Goal: Information Seeking & Learning: Learn about a topic

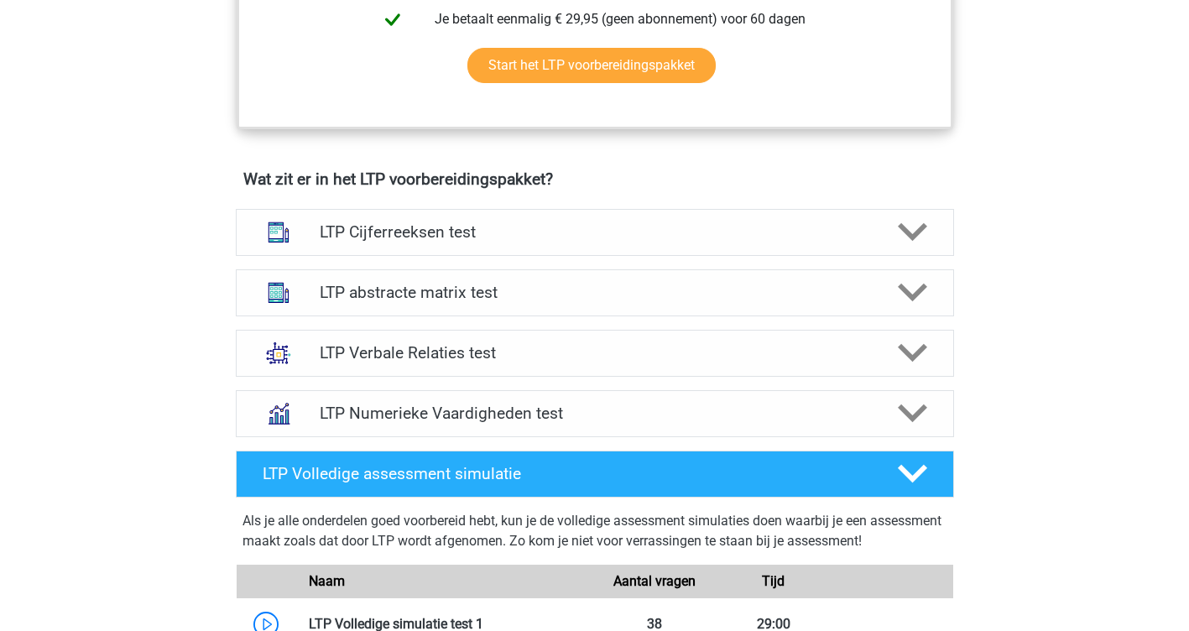
scroll to position [844, 0]
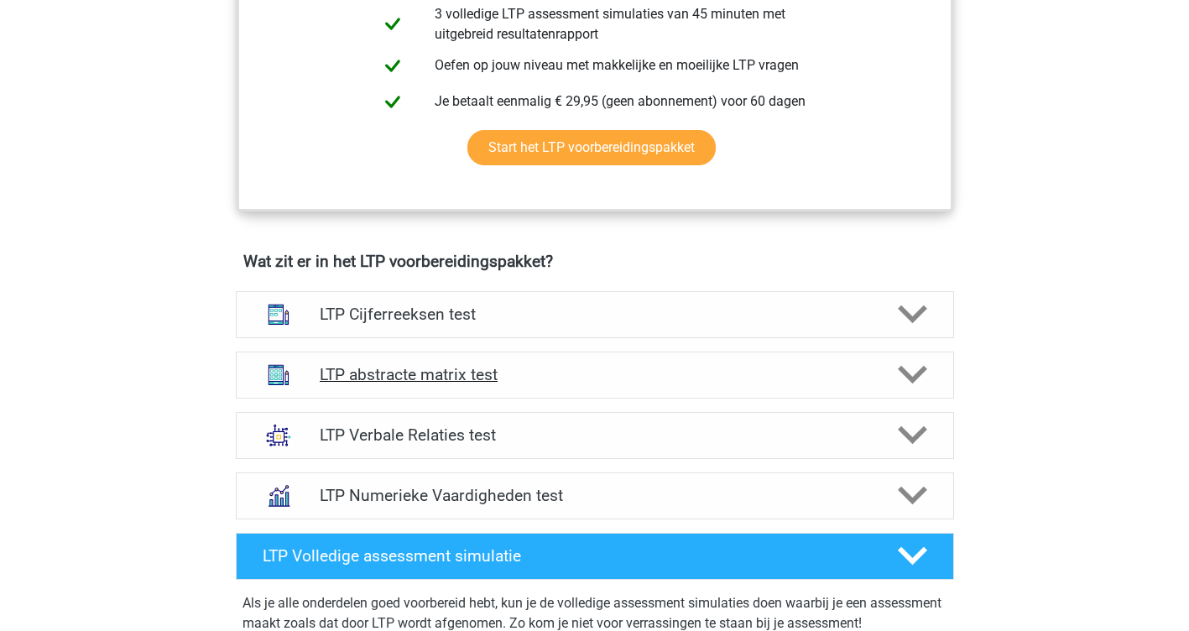
click at [523, 377] on h4 "LTP abstracte matrix test" at bounding box center [594, 374] width 549 height 19
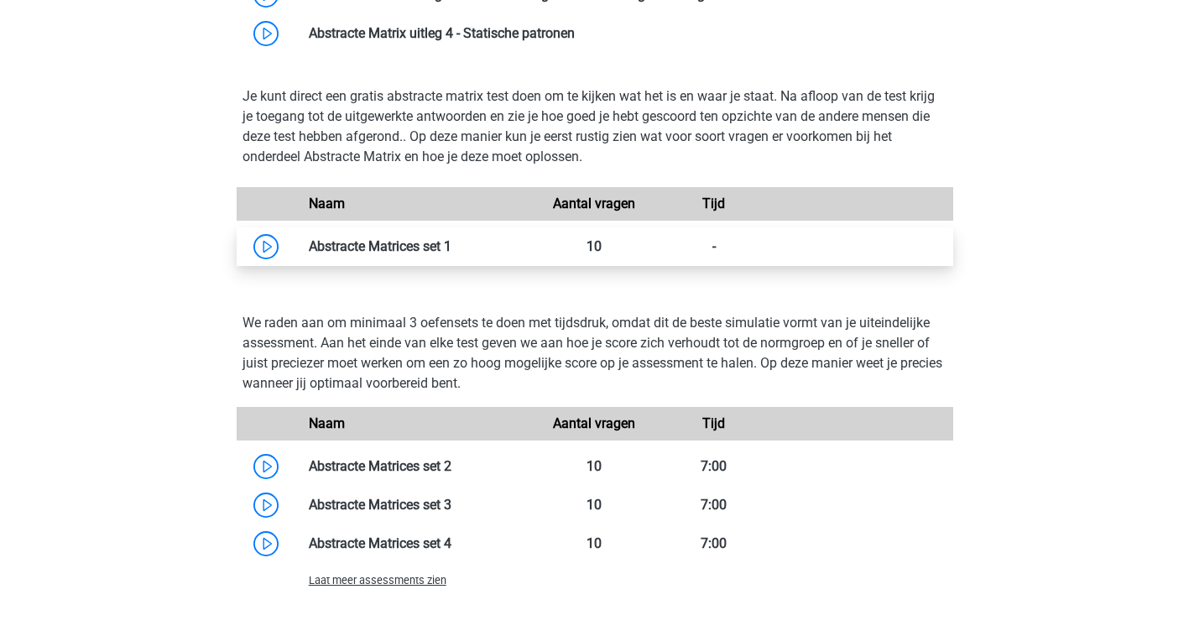
scroll to position [1347, 0]
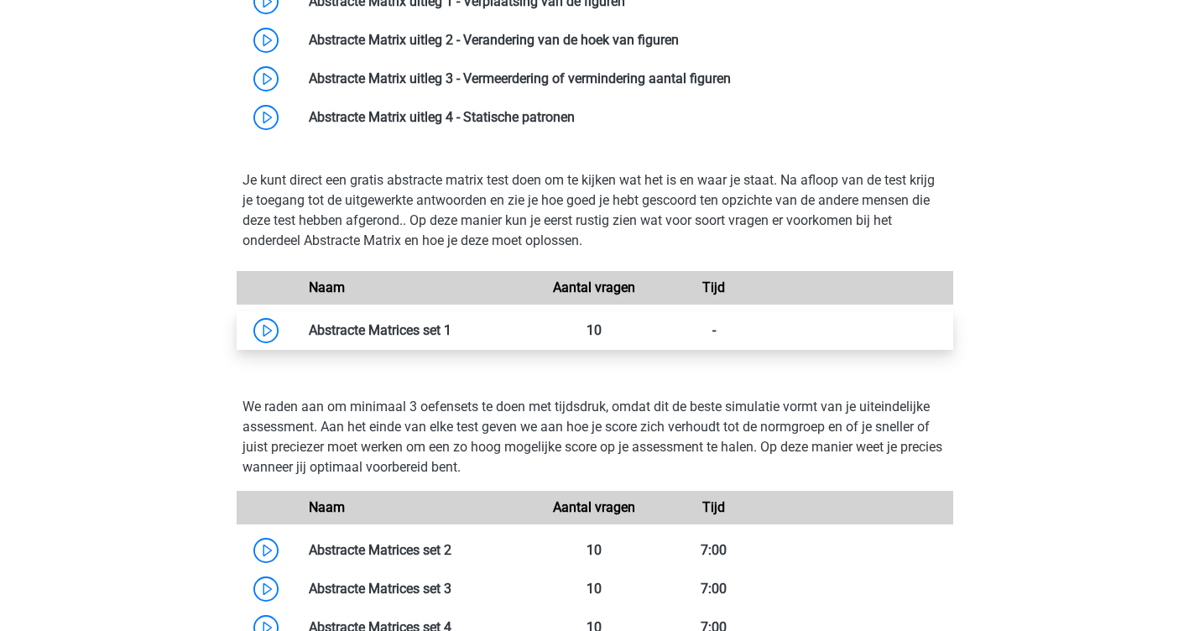
click at [451, 336] on link at bounding box center [451, 330] width 0 height 16
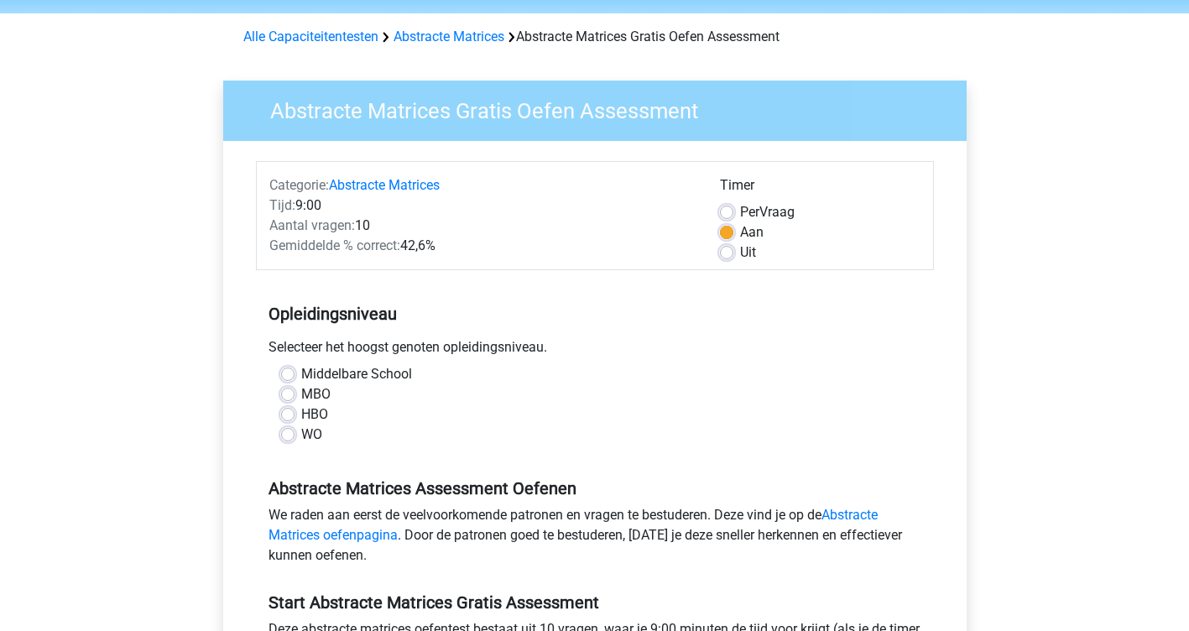
scroll to position [84, 0]
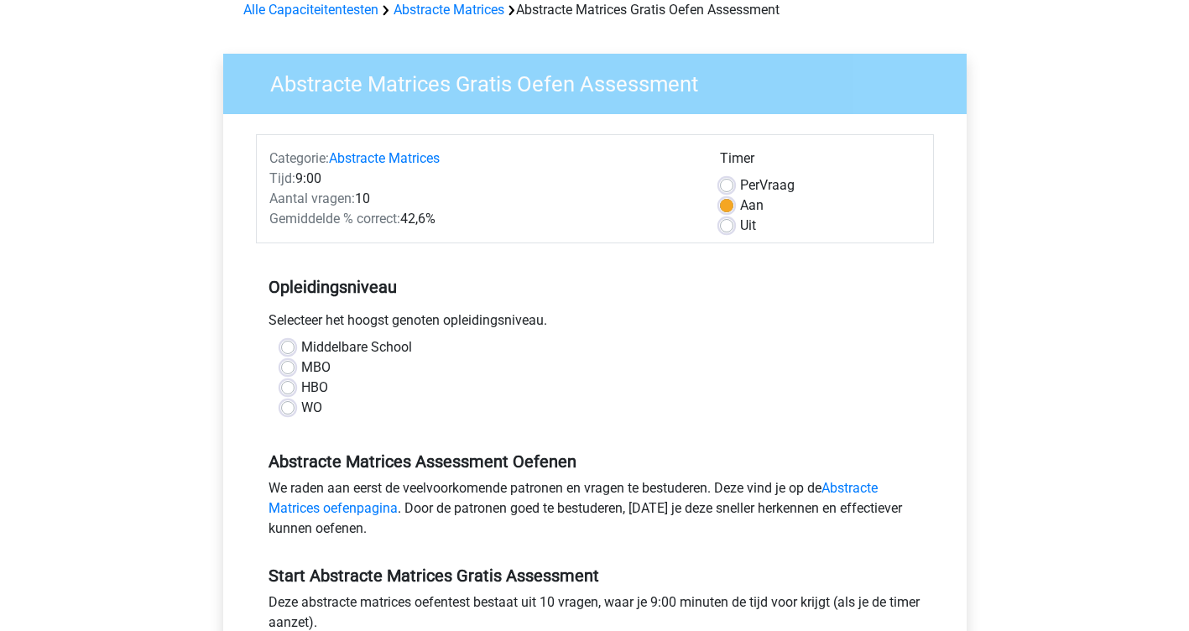
click at [301, 369] on label "MBO" at bounding box center [315, 367] width 29 height 20
click at [284, 369] on input "MBO" at bounding box center [287, 365] width 13 height 17
radio input "true"
click at [301, 388] on label "HBO" at bounding box center [314, 387] width 27 height 20
click at [292, 388] on input "HBO" at bounding box center [287, 385] width 13 height 17
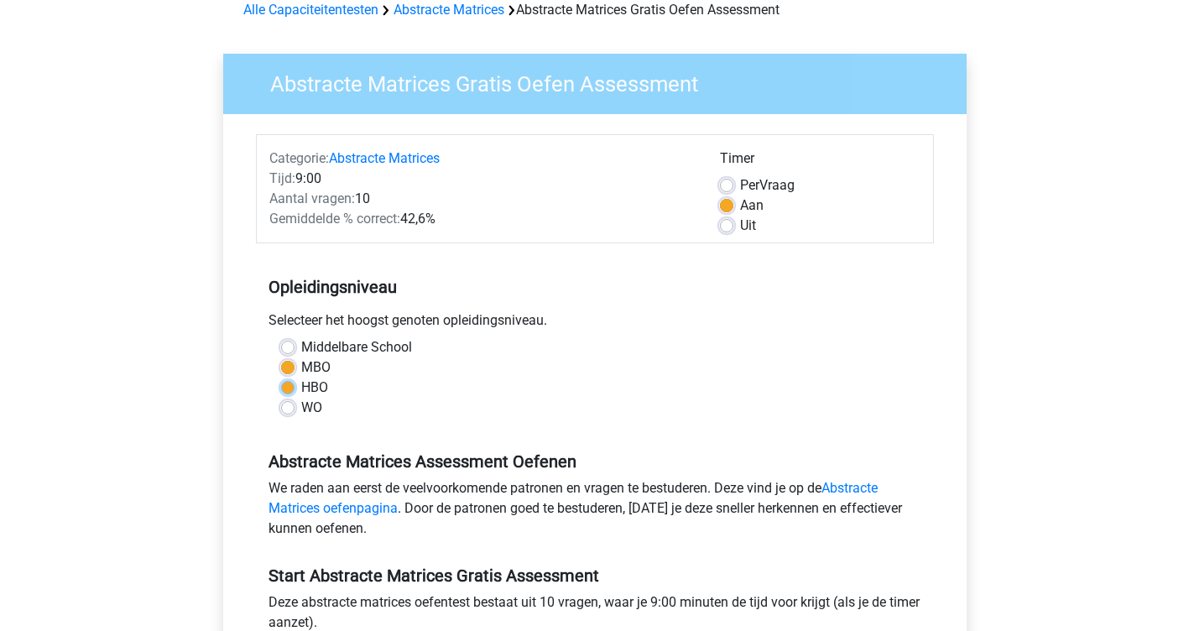
radio input "true"
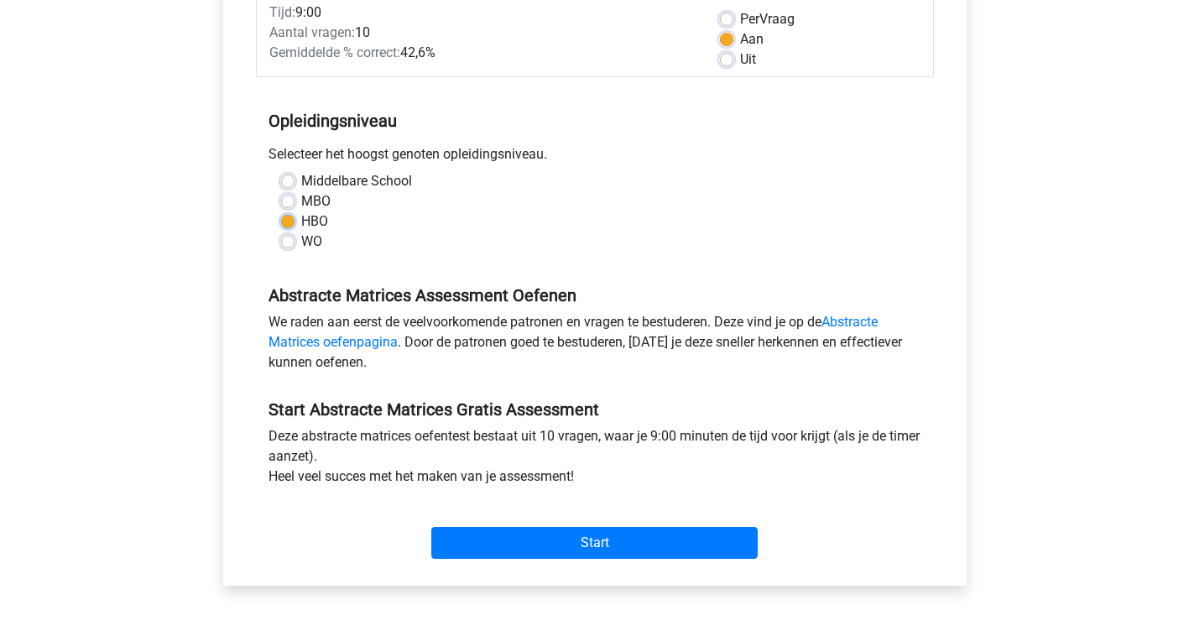
scroll to position [252, 0]
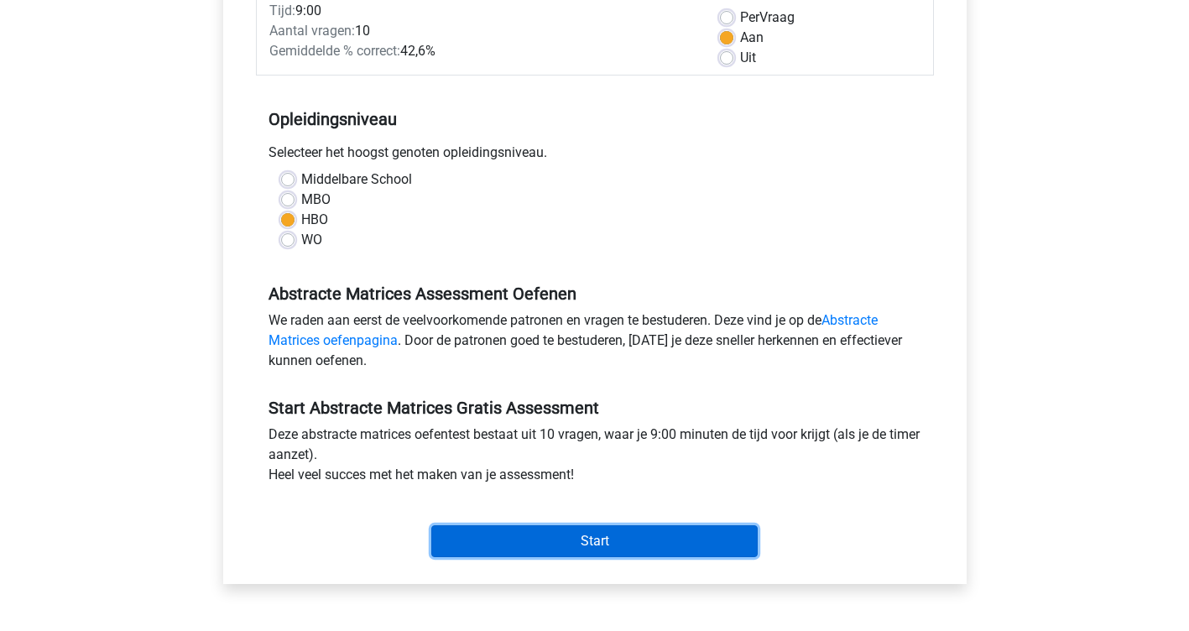
click at [569, 550] on input "Start" at bounding box center [594, 541] width 326 height 32
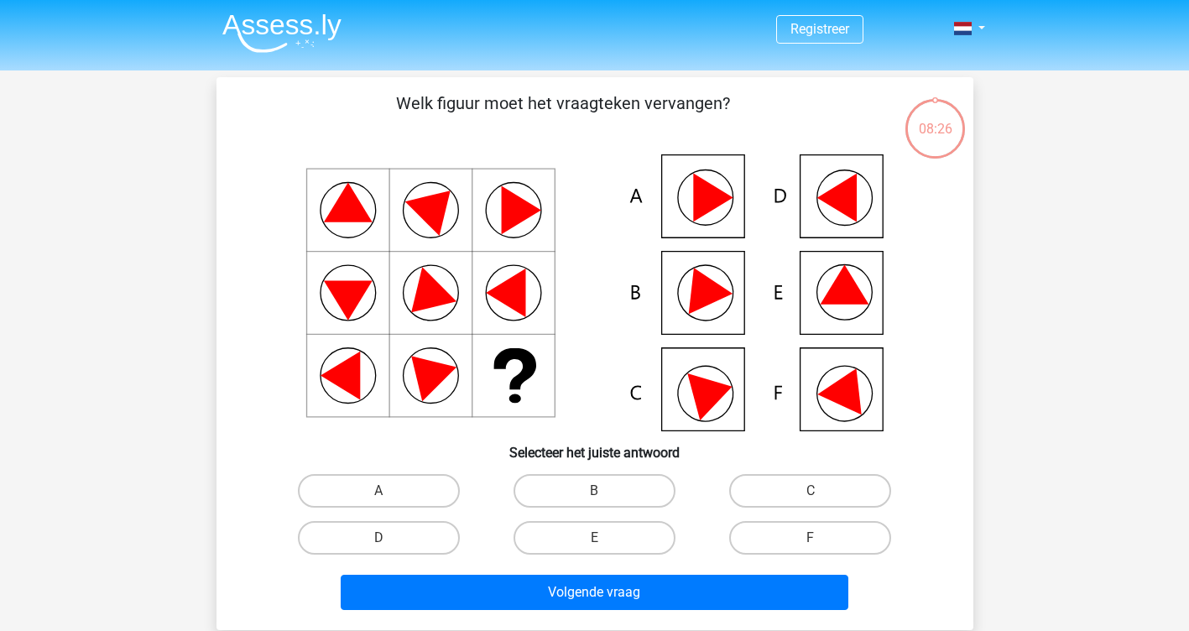
click at [653, 198] on icon at bounding box center [595, 292] width 676 height 277
click at [412, 494] on label "A" at bounding box center [379, 491] width 162 height 34
click at [389, 494] on input "A" at bounding box center [383, 496] width 11 height 11
radio input "true"
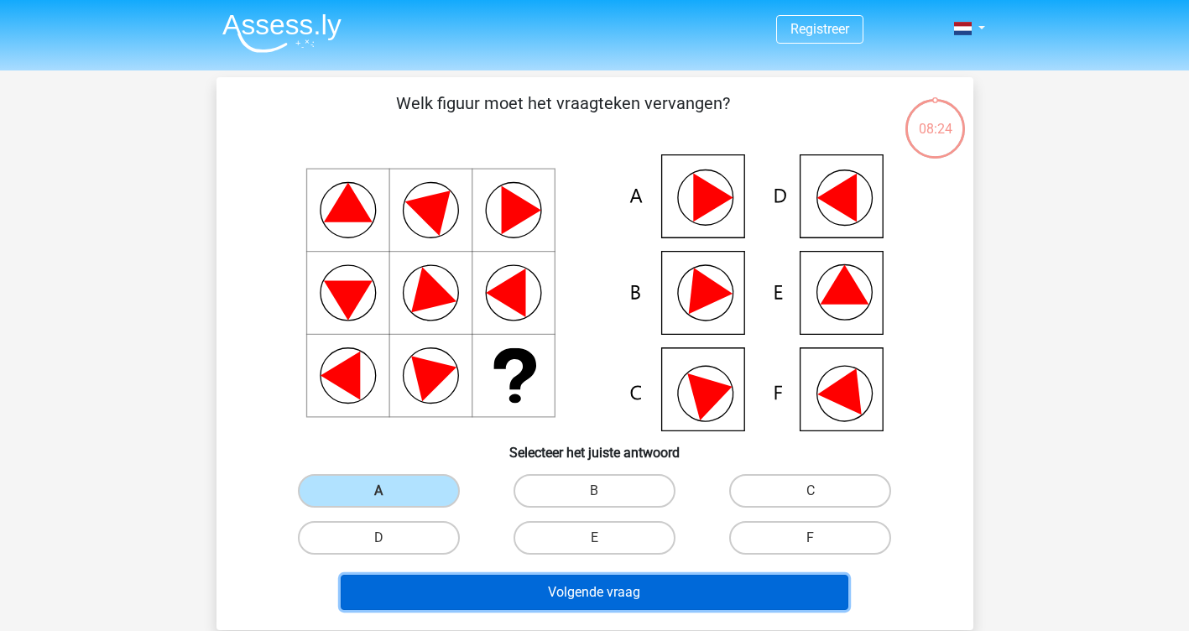
click at [538, 592] on button "Volgende vraag" at bounding box center [594, 592] width 507 height 35
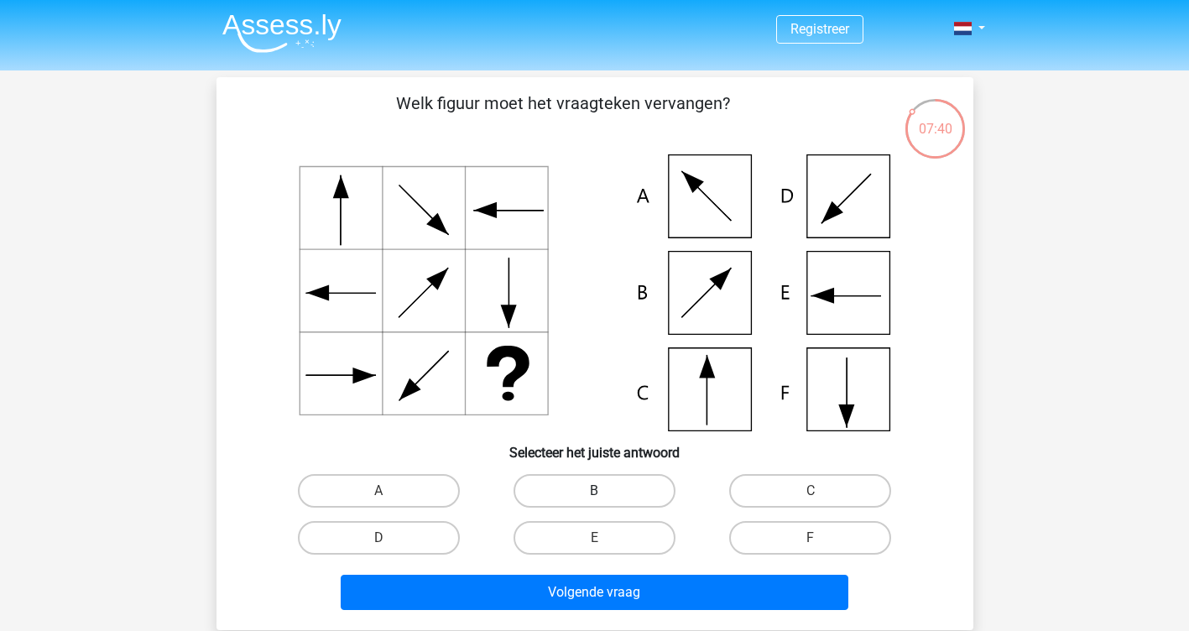
click at [581, 475] on label "B" at bounding box center [594, 491] width 162 height 34
click at [594, 491] on input "B" at bounding box center [599, 496] width 11 height 11
radio input "true"
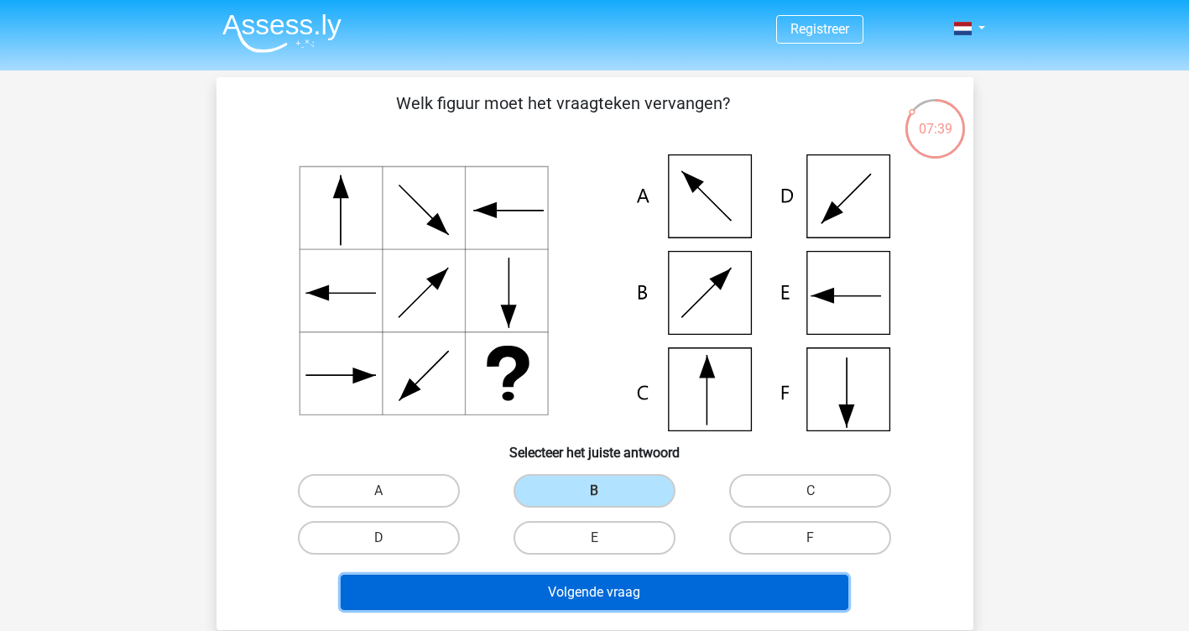
click at [586, 583] on button "Volgende vraag" at bounding box center [594, 592] width 507 height 35
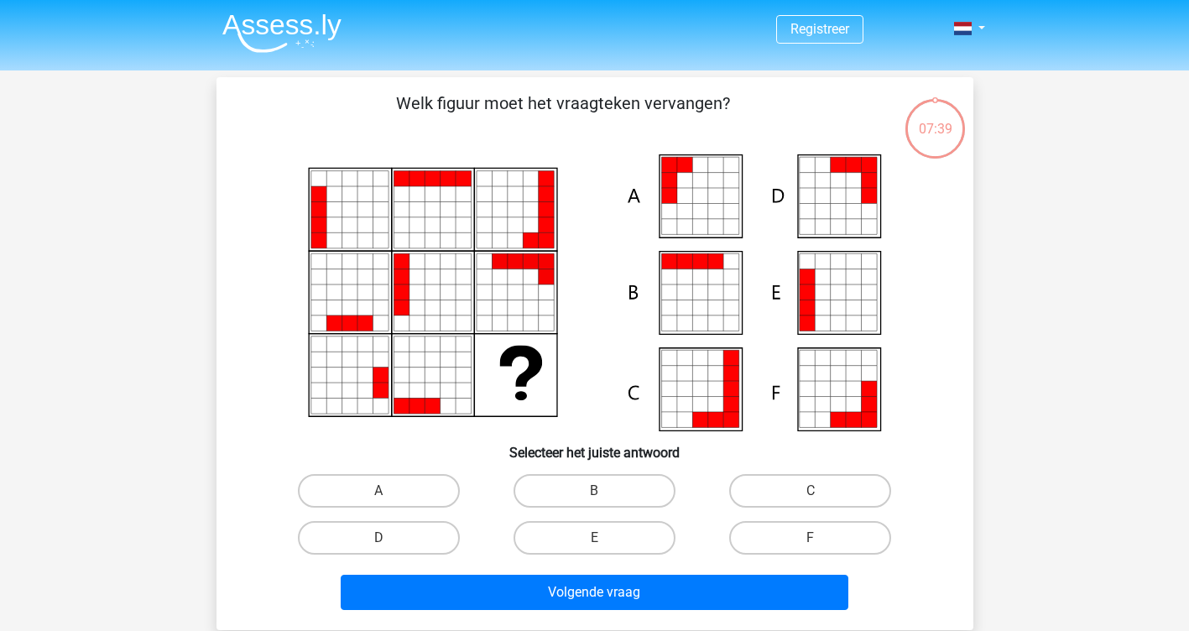
scroll to position [77, 0]
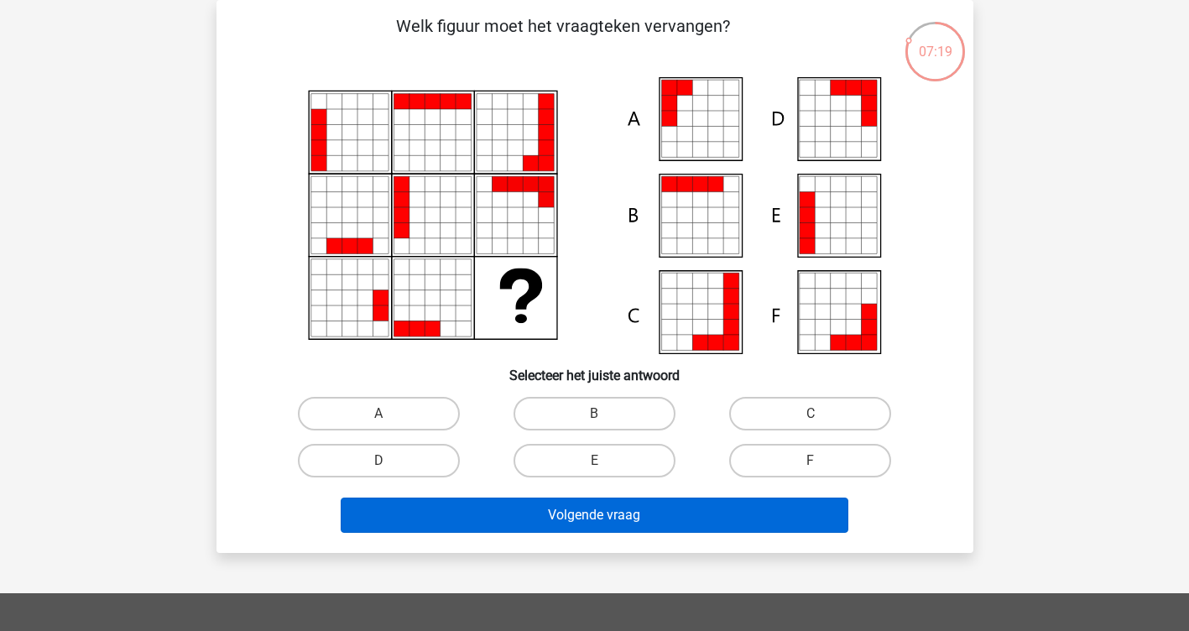
drag, startPoint x: 555, startPoint y: 419, endPoint x: 596, endPoint y: 512, distance: 101.0
click at [556, 419] on label "B" at bounding box center [594, 414] width 162 height 34
click at [594, 419] on input "B" at bounding box center [599, 419] width 11 height 11
radio input "true"
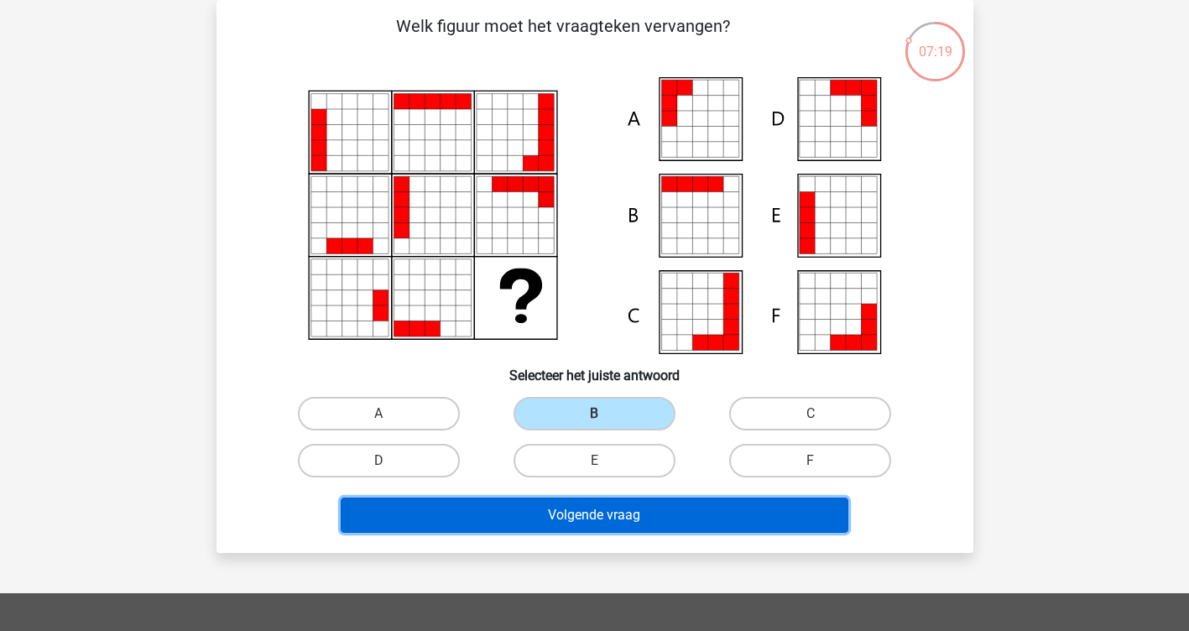
click at [617, 515] on button "Volgende vraag" at bounding box center [594, 514] width 507 height 35
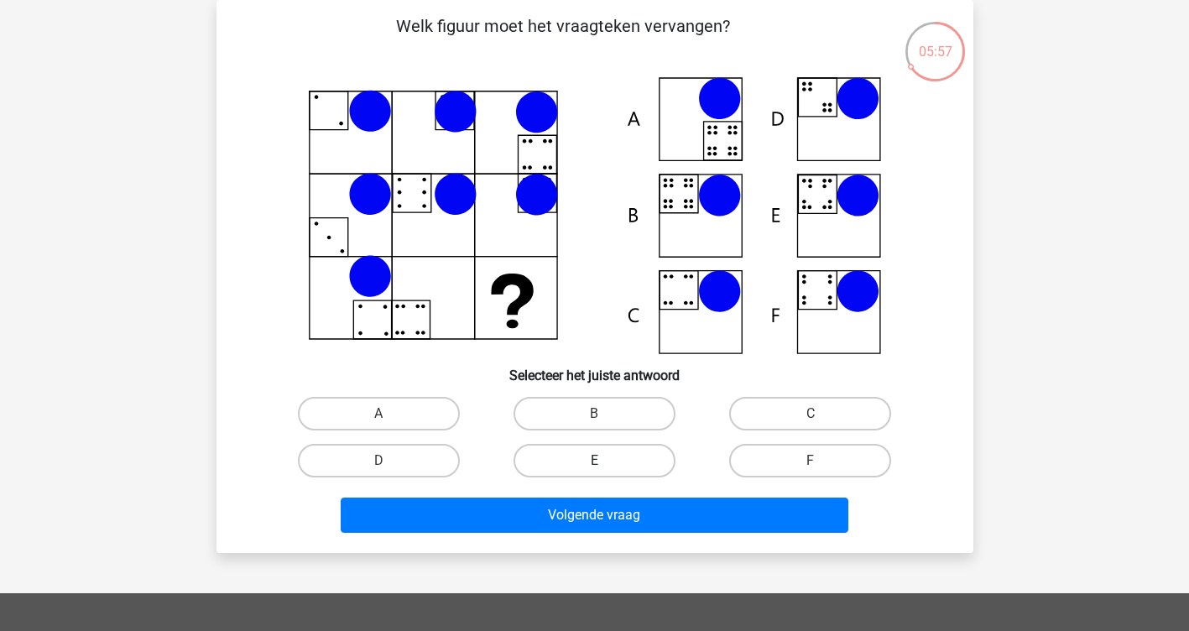
click at [607, 457] on label "E" at bounding box center [594, 461] width 162 height 34
click at [605, 460] on input "E" at bounding box center [599, 465] width 11 height 11
radio input "true"
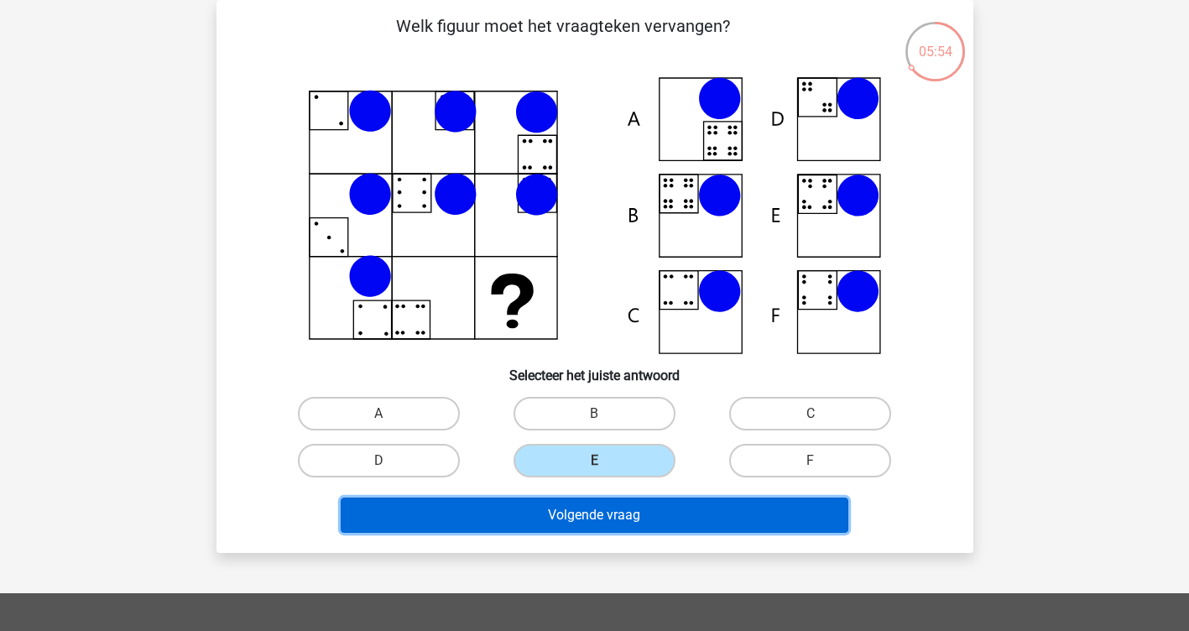
click at [596, 516] on button "Volgende vraag" at bounding box center [594, 514] width 507 height 35
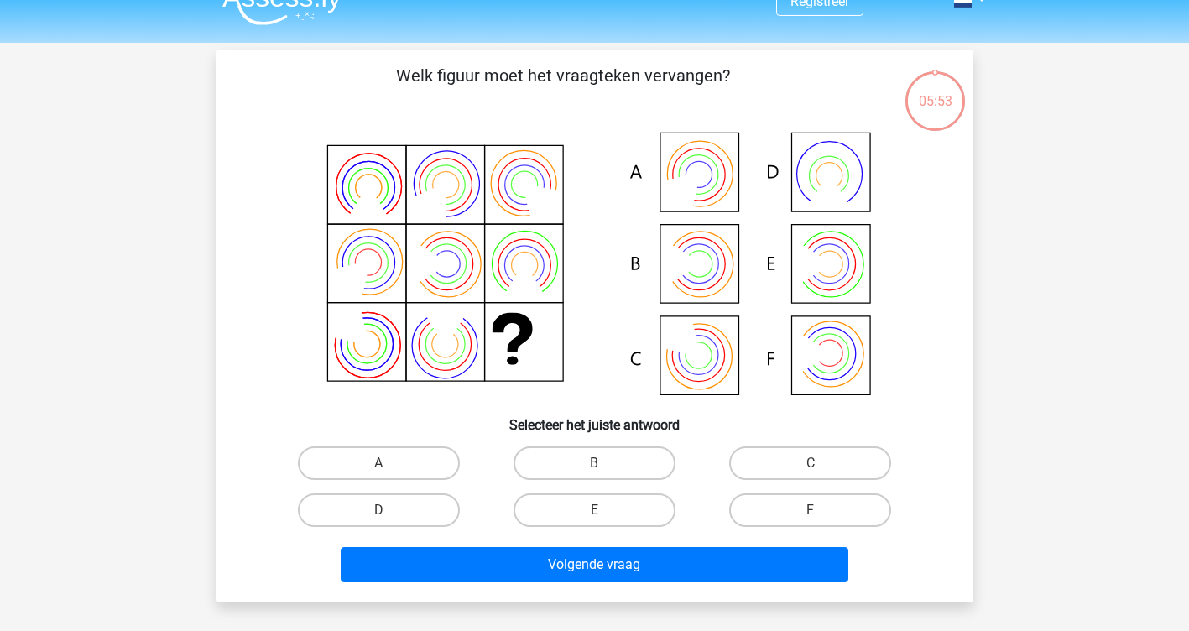
scroll to position [0, 0]
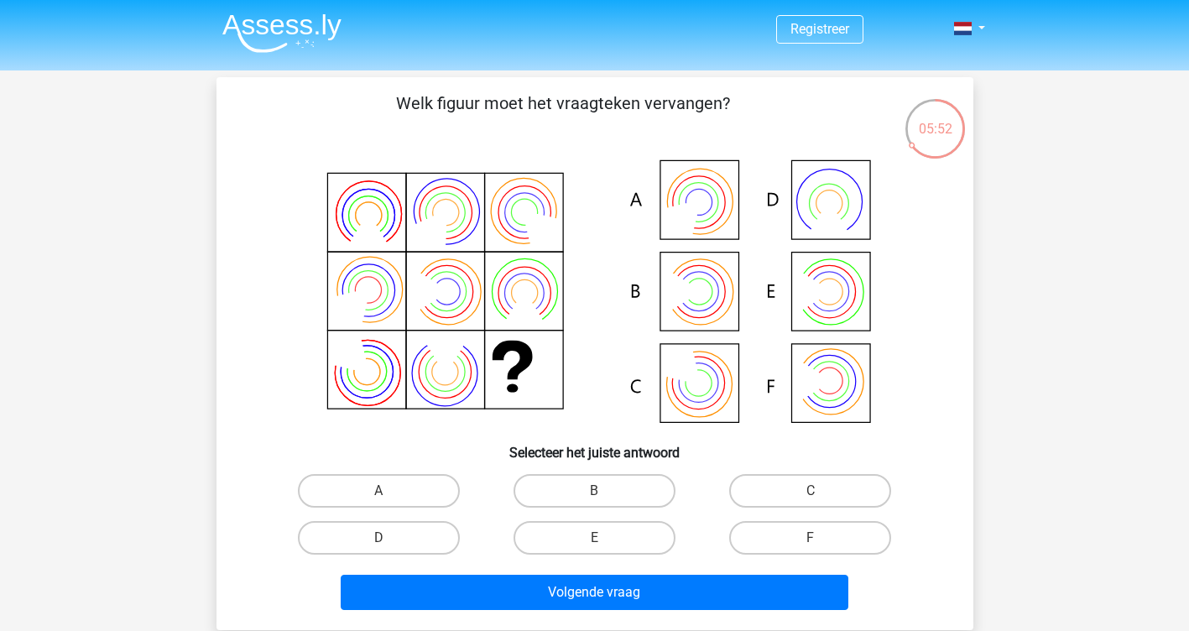
click at [936, 125] on div "05:52" at bounding box center [934, 118] width 63 height 42
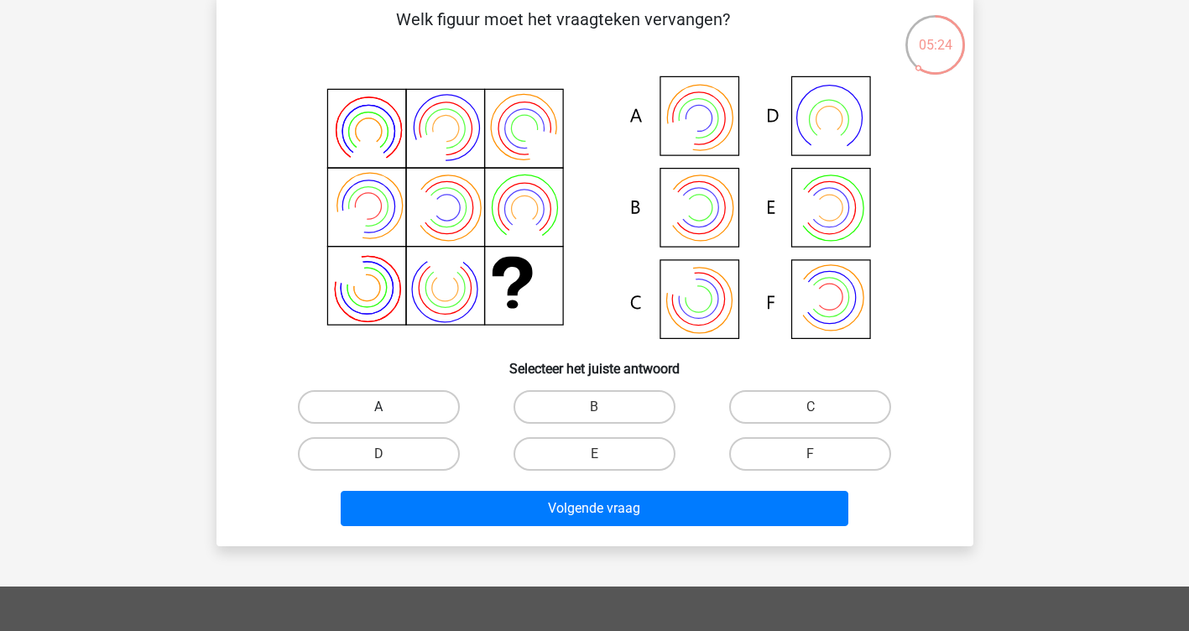
click at [403, 409] on label "A" at bounding box center [379, 407] width 162 height 34
click at [389, 409] on input "A" at bounding box center [383, 412] width 11 height 11
radio input "true"
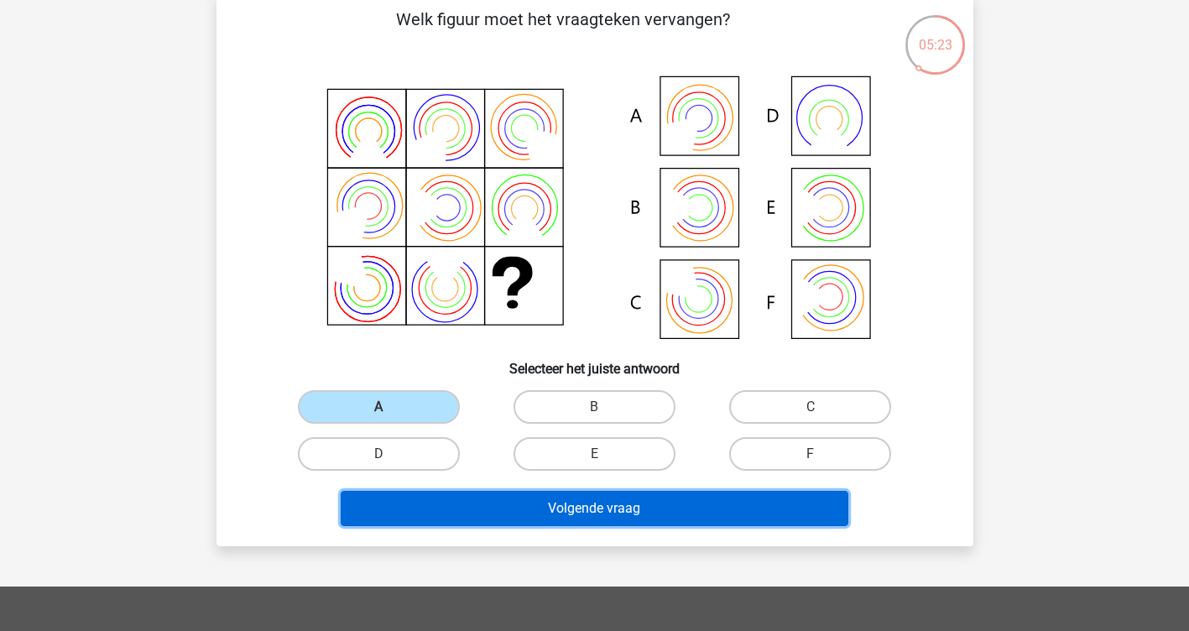
click at [556, 503] on button "Volgende vraag" at bounding box center [594, 508] width 507 height 35
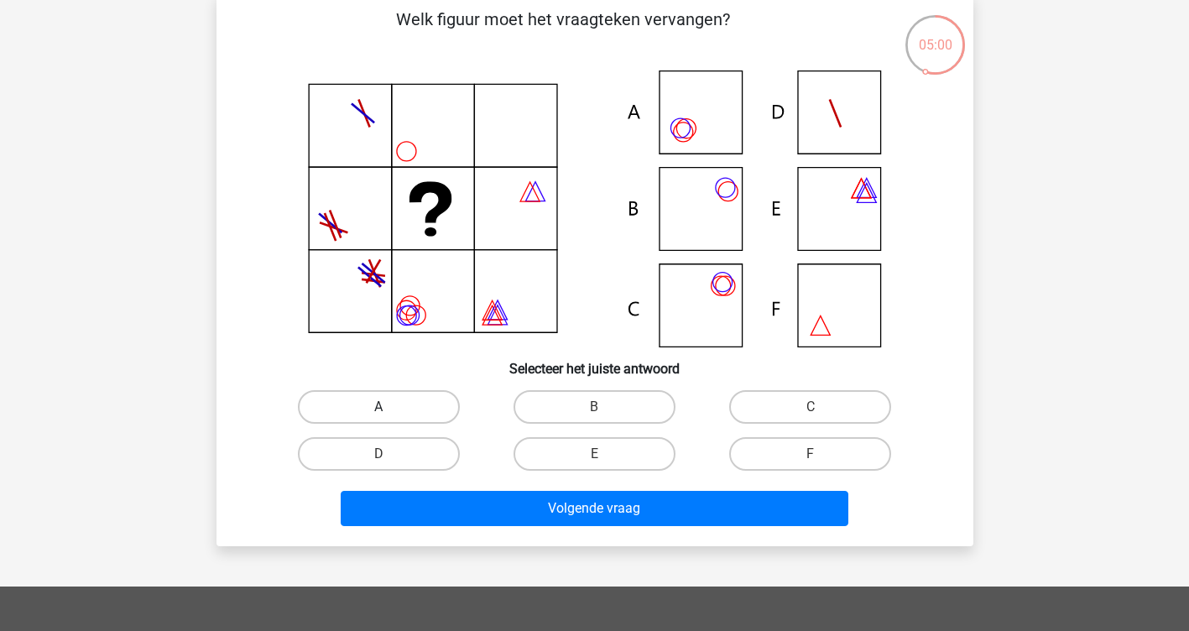
click at [407, 404] on label "A" at bounding box center [379, 407] width 162 height 34
click at [389, 407] on input "A" at bounding box center [383, 412] width 11 height 11
radio input "true"
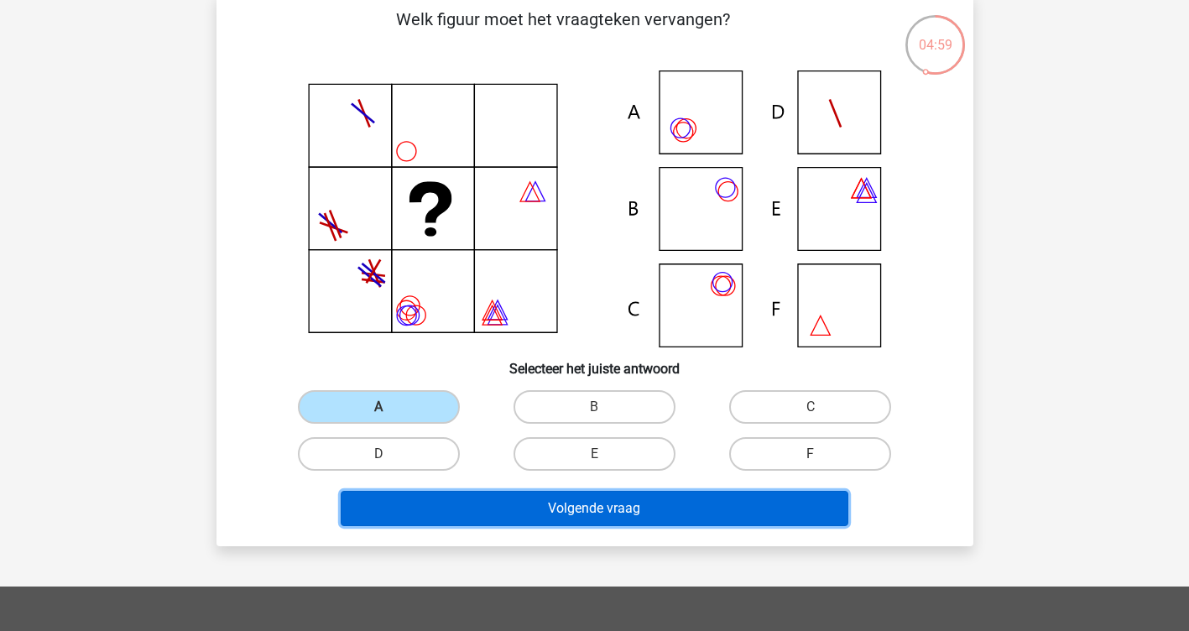
click at [577, 505] on button "Volgende vraag" at bounding box center [594, 508] width 507 height 35
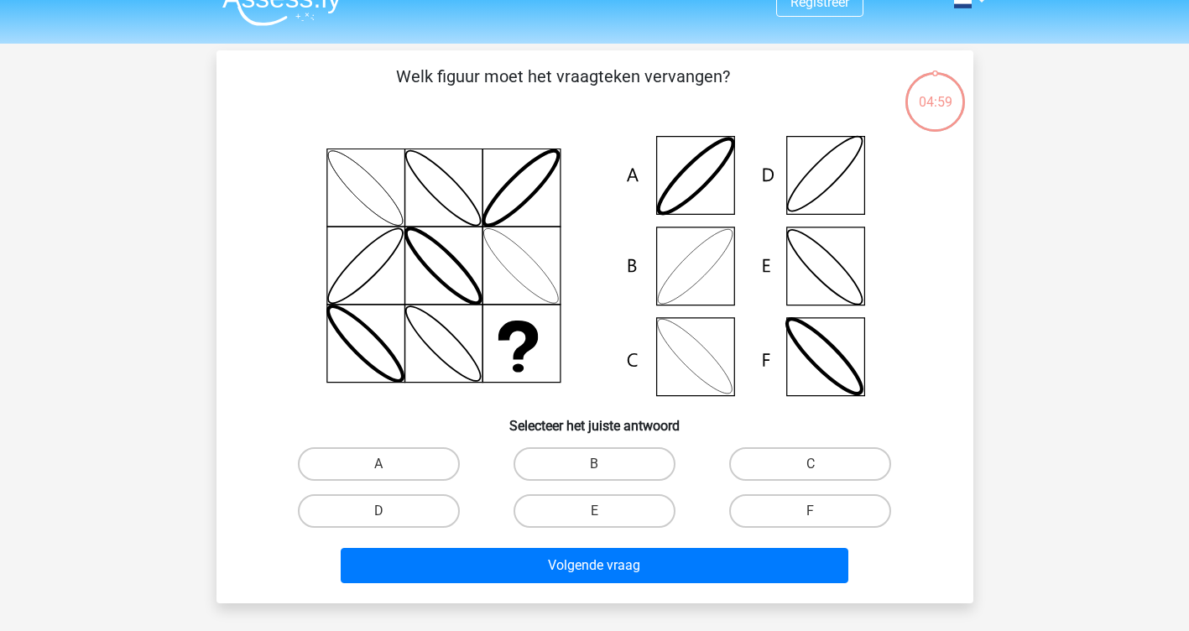
scroll to position [0, 0]
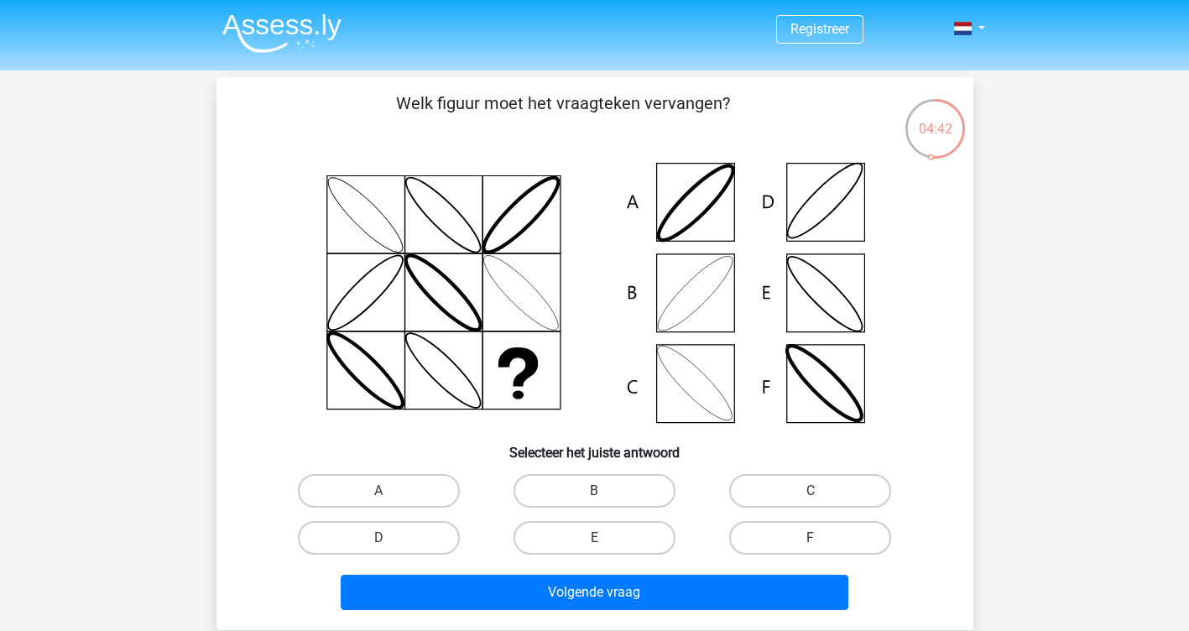
click at [388, 538] on input "D" at bounding box center [383, 543] width 11 height 11
radio input "true"
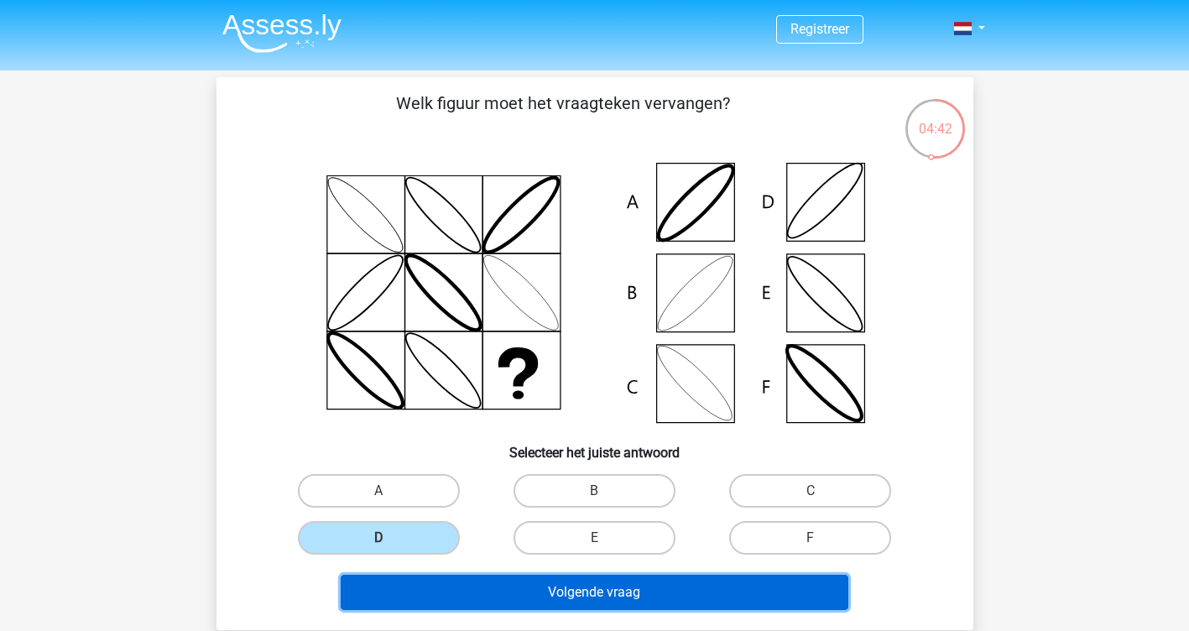
click at [488, 596] on button "Volgende vraag" at bounding box center [594, 592] width 507 height 35
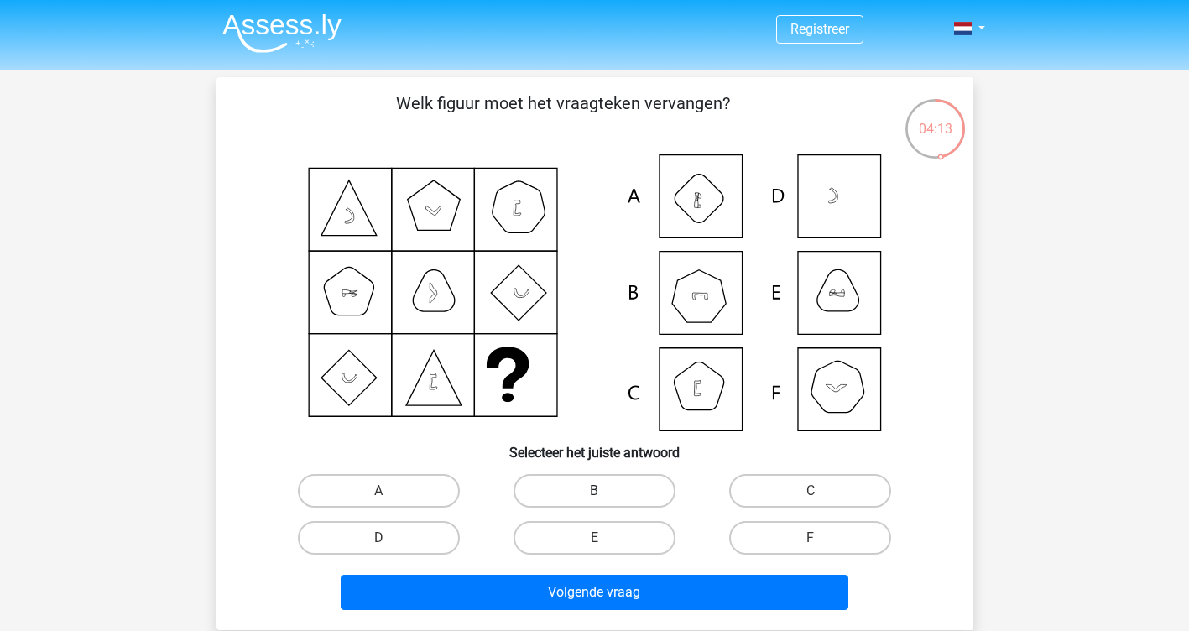
drag, startPoint x: 594, startPoint y: 487, endPoint x: 613, endPoint y: 573, distance: 87.7
click at [593, 489] on label "B" at bounding box center [594, 491] width 162 height 34
click at [594, 491] on input "B" at bounding box center [599, 496] width 11 height 11
radio input "true"
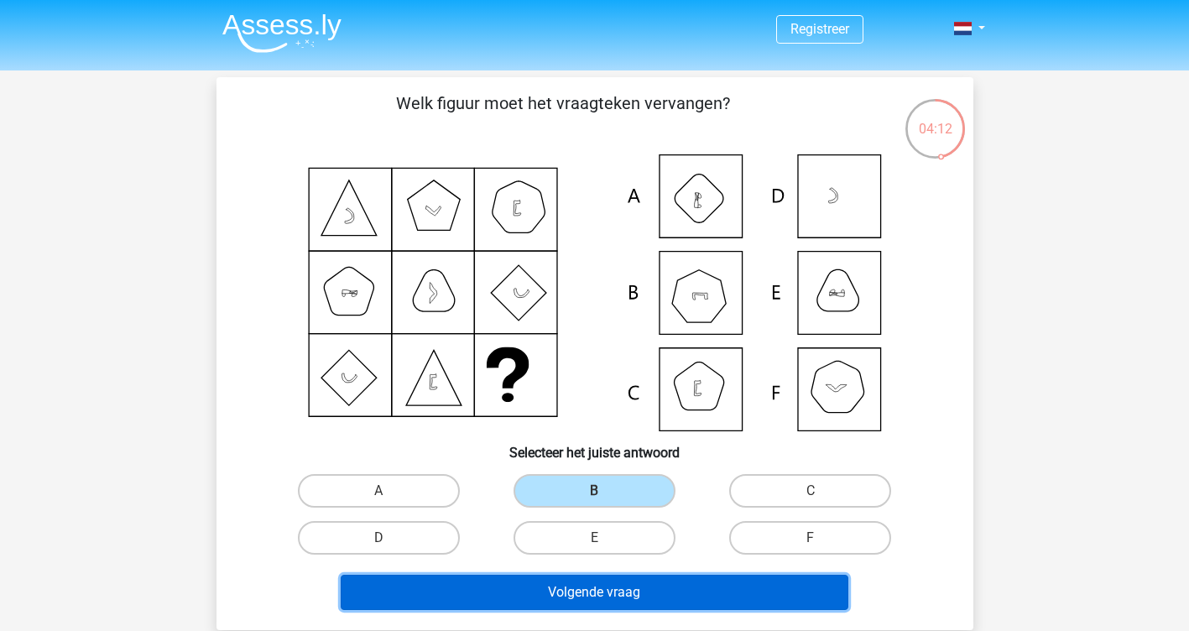
click at [620, 598] on button "Volgende vraag" at bounding box center [594, 592] width 507 height 35
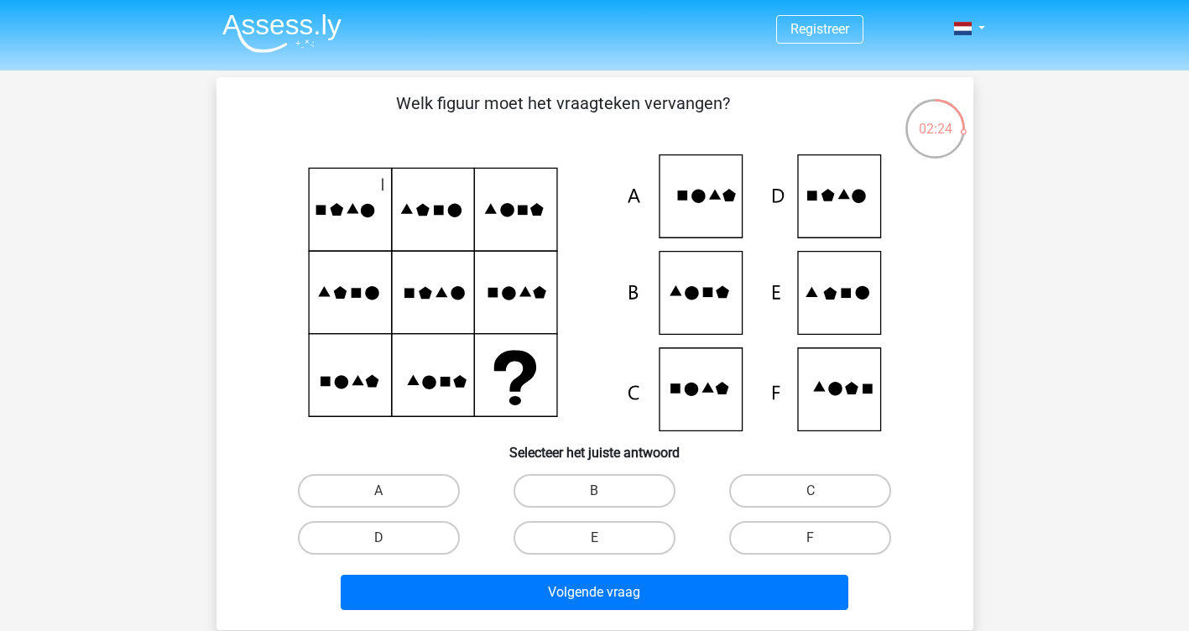
drag, startPoint x: 371, startPoint y: 534, endPoint x: 406, endPoint y: 555, distance: 41.0
click at [372, 534] on label "D" at bounding box center [379, 538] width 162 height 34
click at [378, 538] on input "D" at bounding box center [383, 543] width 11 height 11
radio input "true"
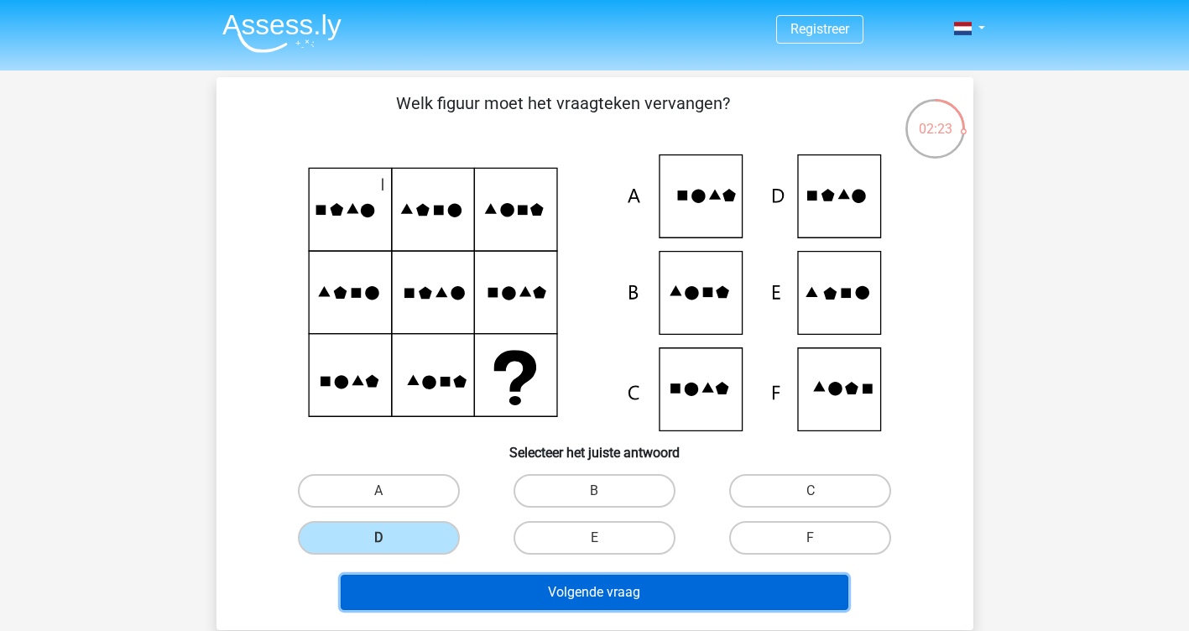
click at [561, 594] on button "Volgende vraag" at bounding box center [594, 592] width 507 height 35
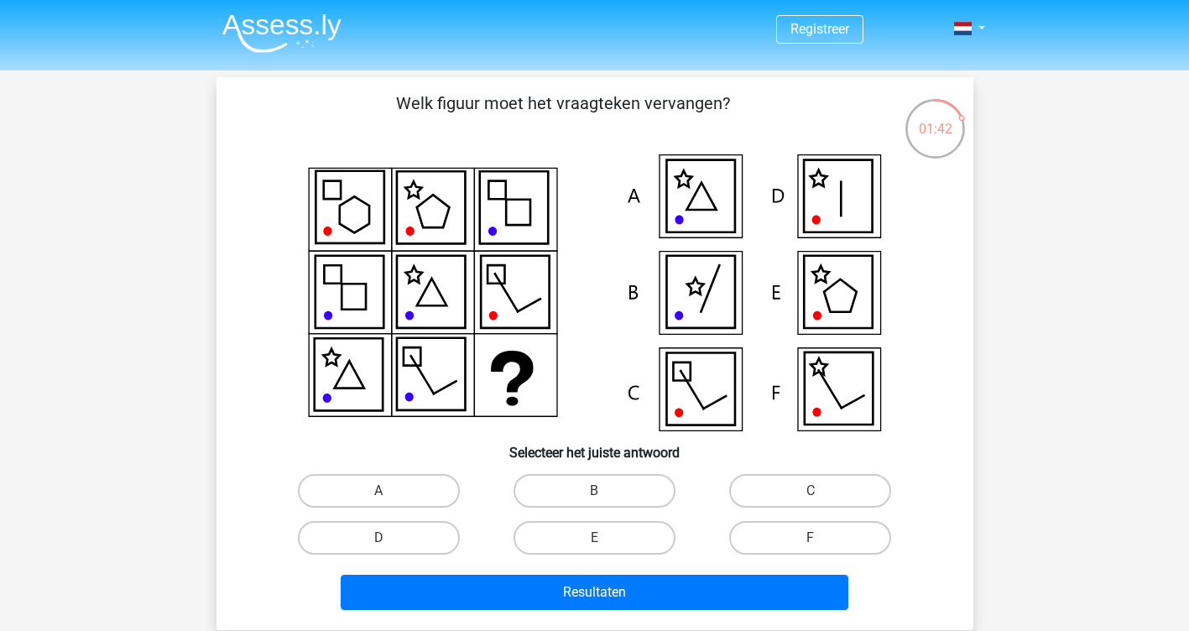
click at [820, 501] on input "C" at bounding box center [815, 496] width 11 height 11
radio input "true"
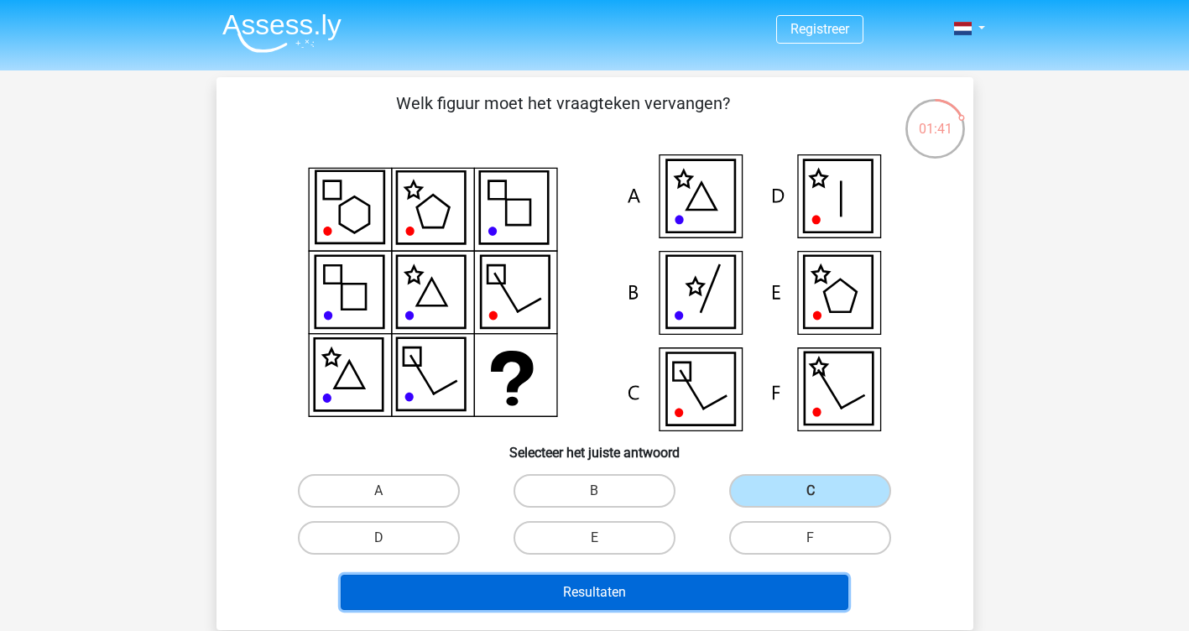
click at [586, 594] on button "Resultaten" at bounding box center [594, 592] width 507 height 35
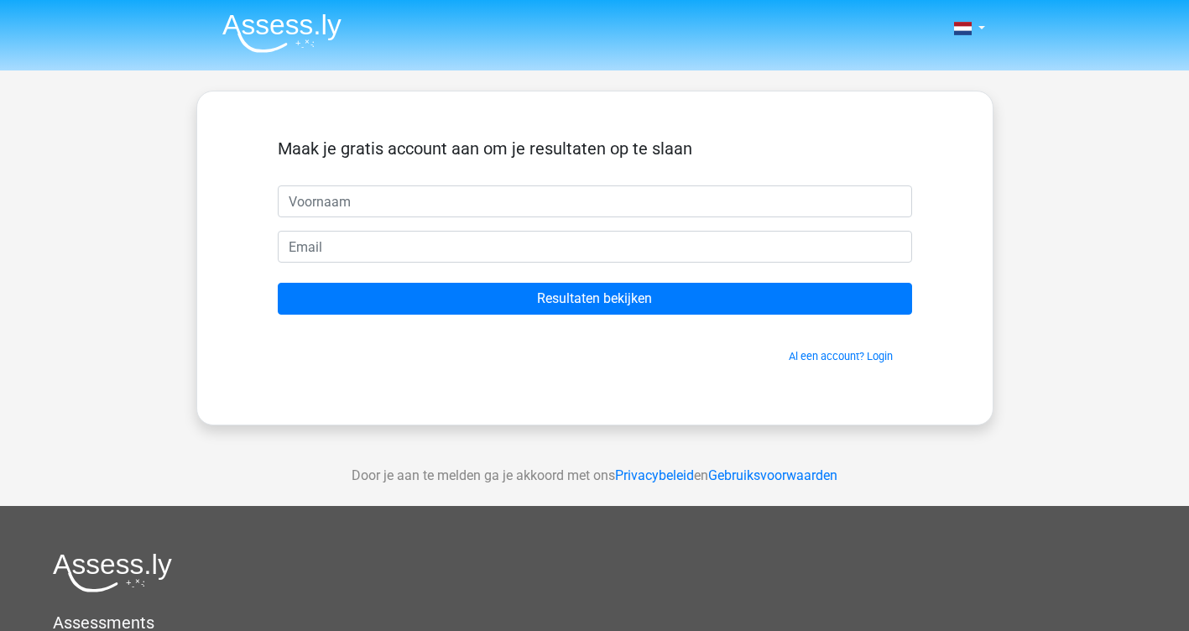
click at [434, 202] on input "text" at bounding box center [595, 201] width 634 height 32
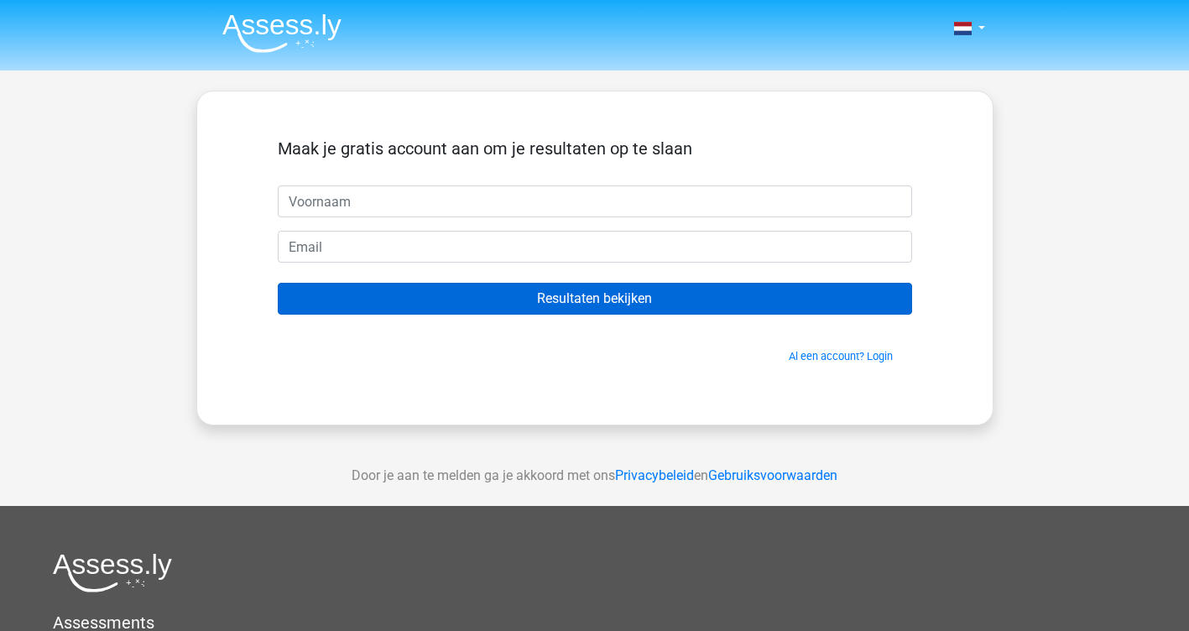
type input "[PERSON_NAME]"
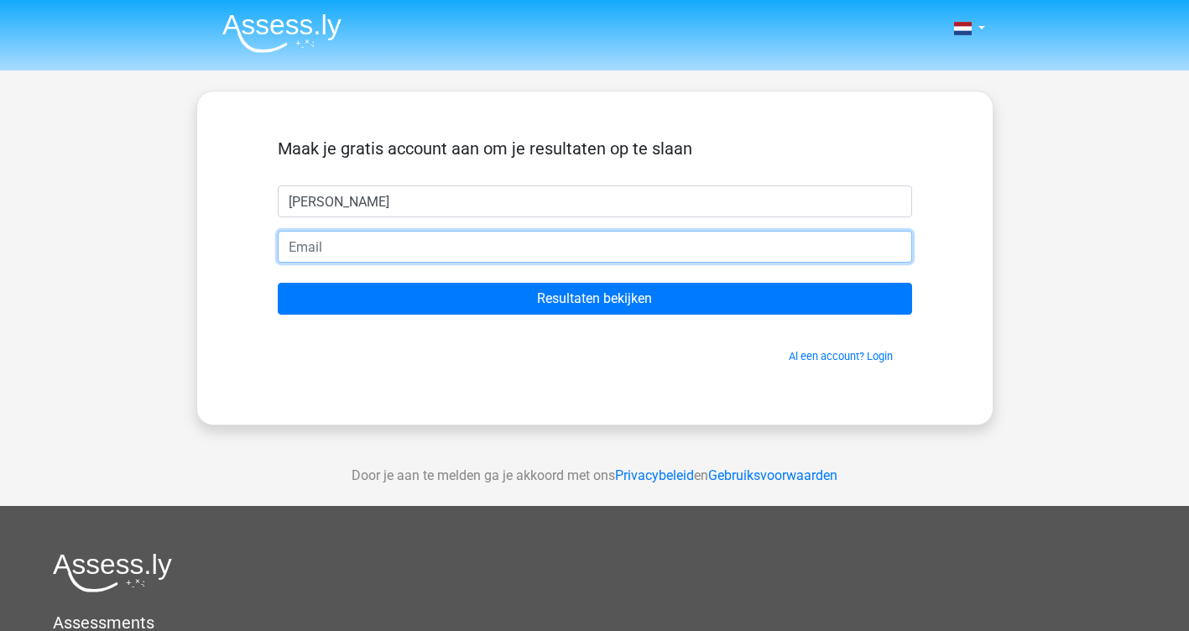
click at [385, 247] on input "email" at bounding box center [595, 247] width 634 height 32
type input "[EMAIL_ADDRESS][DOMAIN_NAME]"
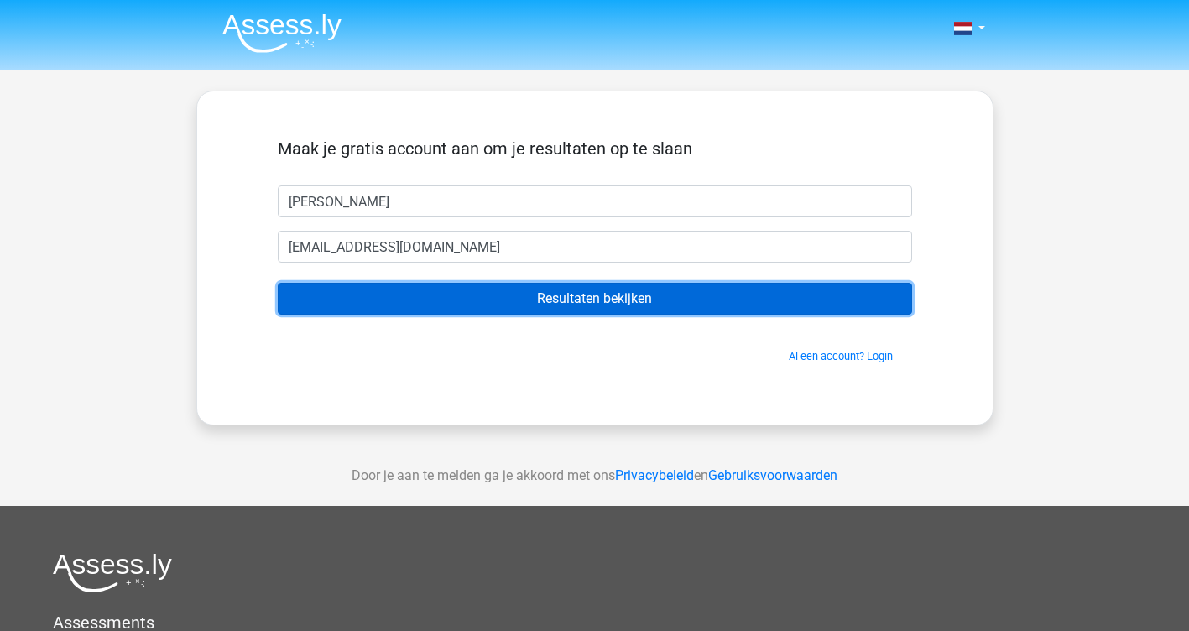
click at [585, 304] on input "Resultaten bekijken" at bounding box center [595, 299] width 634 height 32
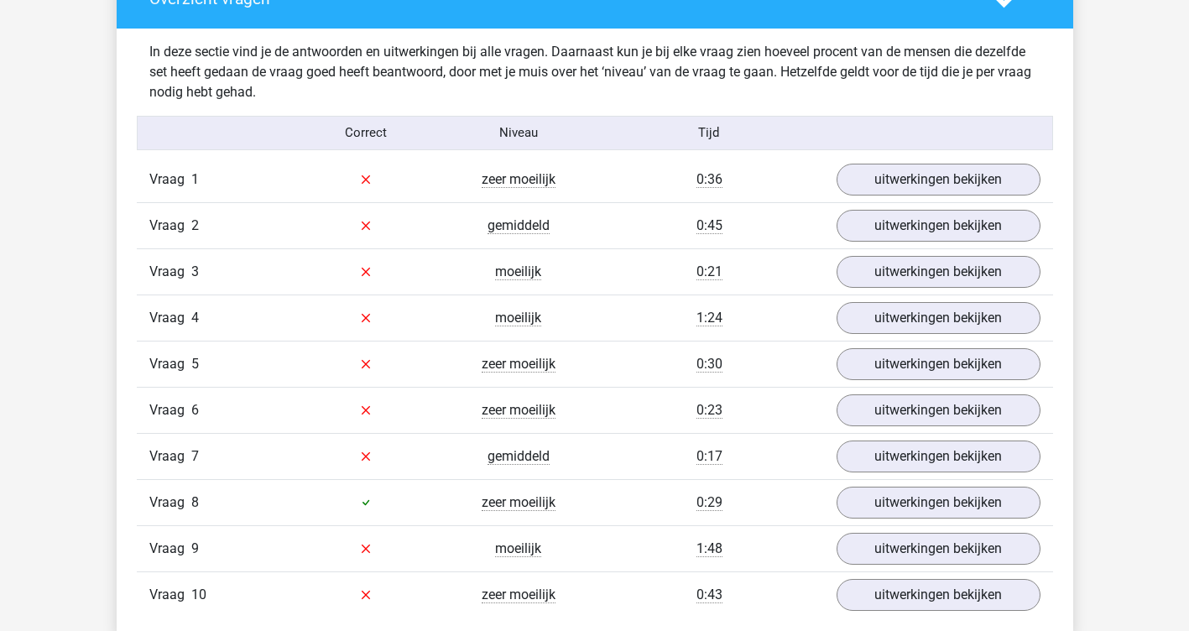
scroll to position [1342, 0]
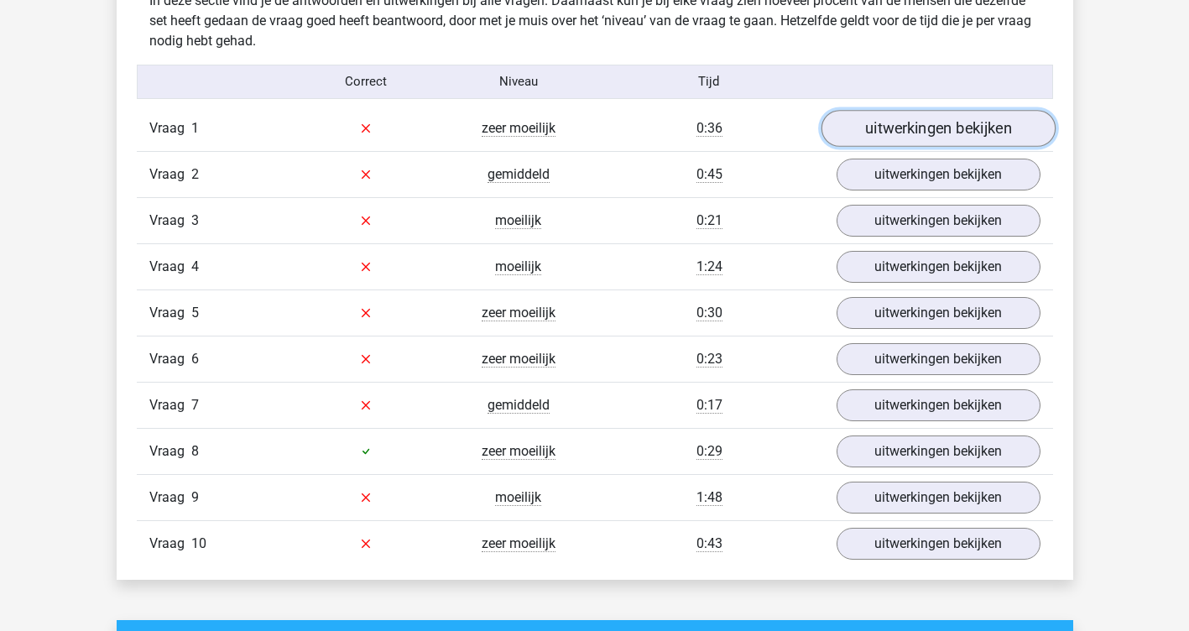
drag, startPoint x: 929, startPoint y: 130, endPoint x: 904, endPoint y: 138, distance: 25.5
click at [929, 130] on link "uitwerkingen bekijken" at bounding box center [937, 128] width 234 height 37
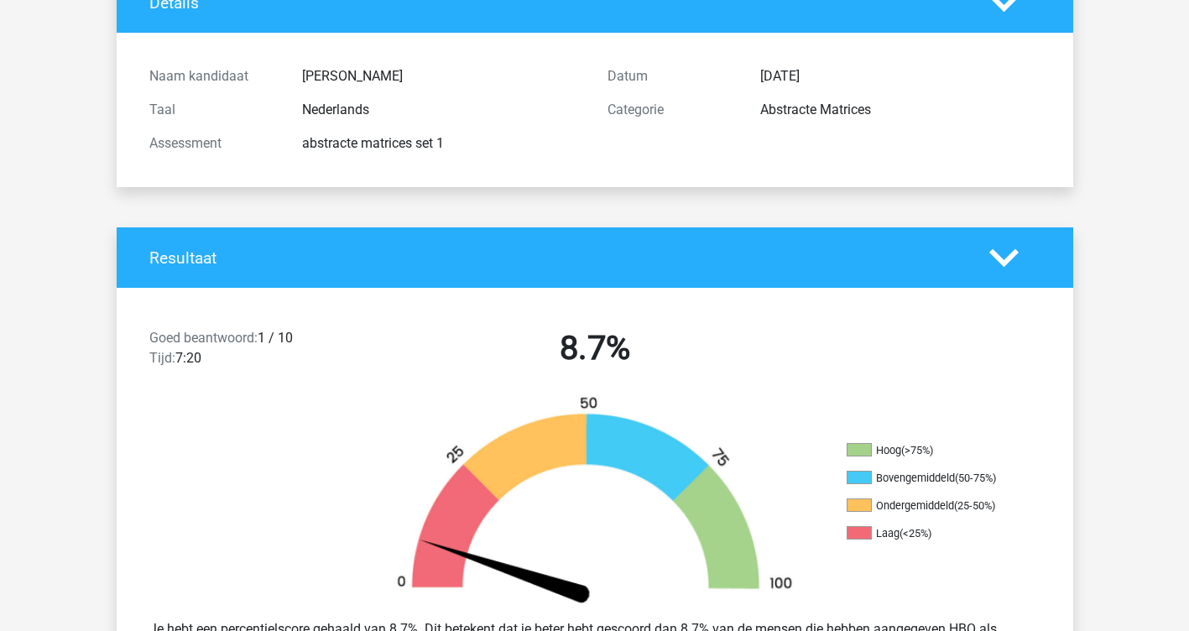
scroll to position [0, 0]
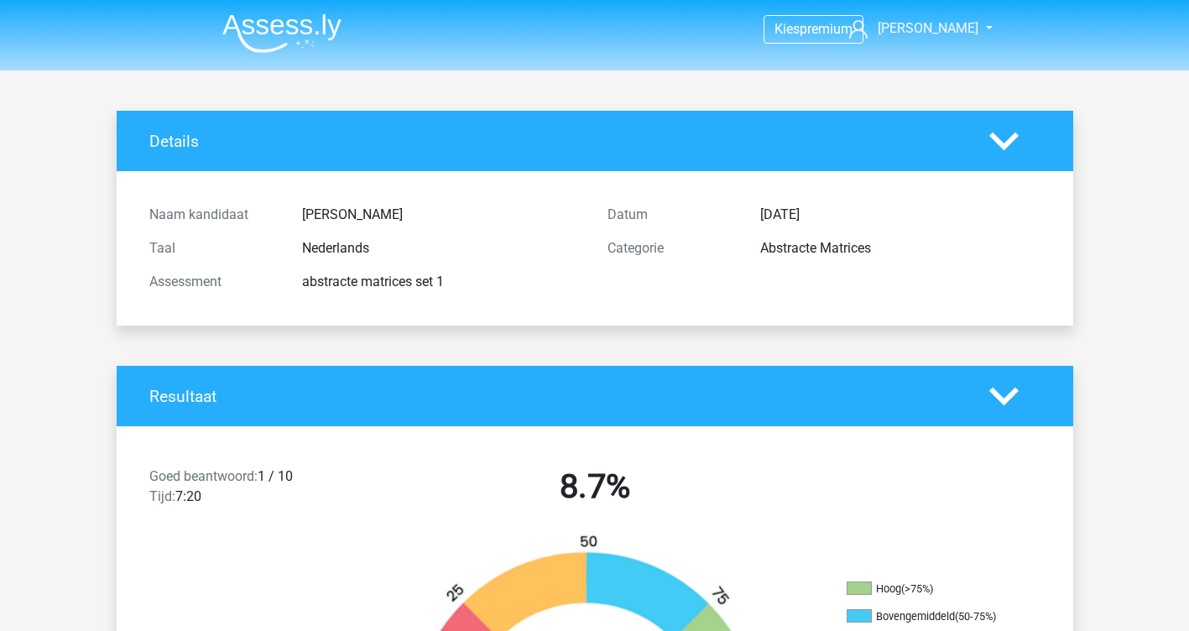
click at [267, 19] on img at bounding box center [281, 32] width 119 height 39
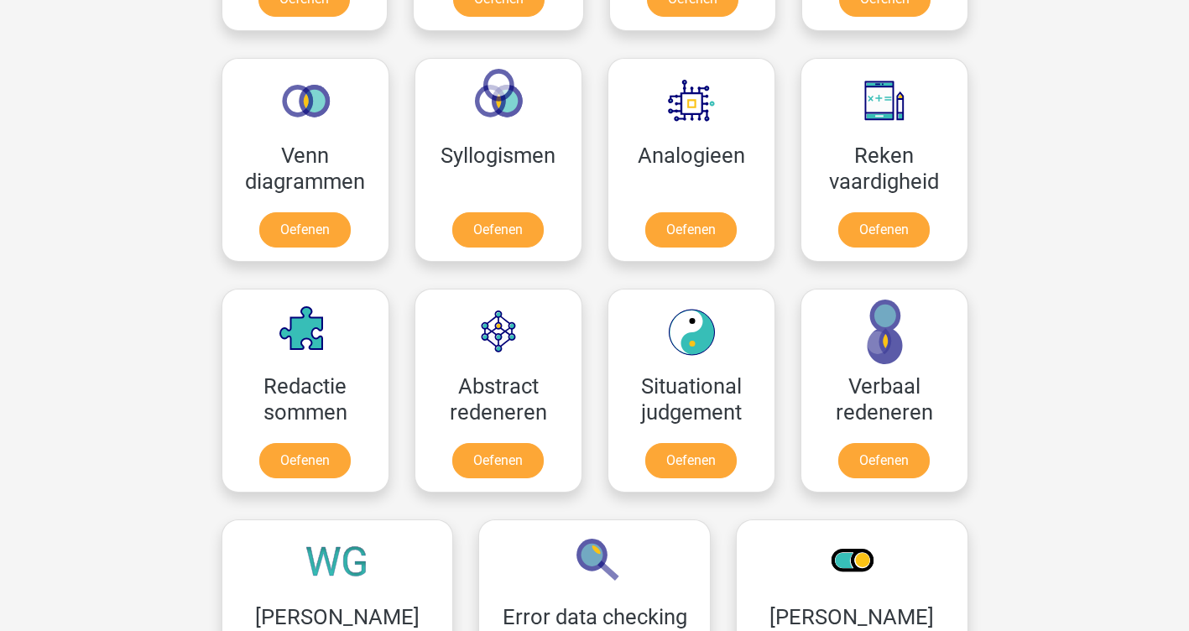
scroll to position [755, 0]
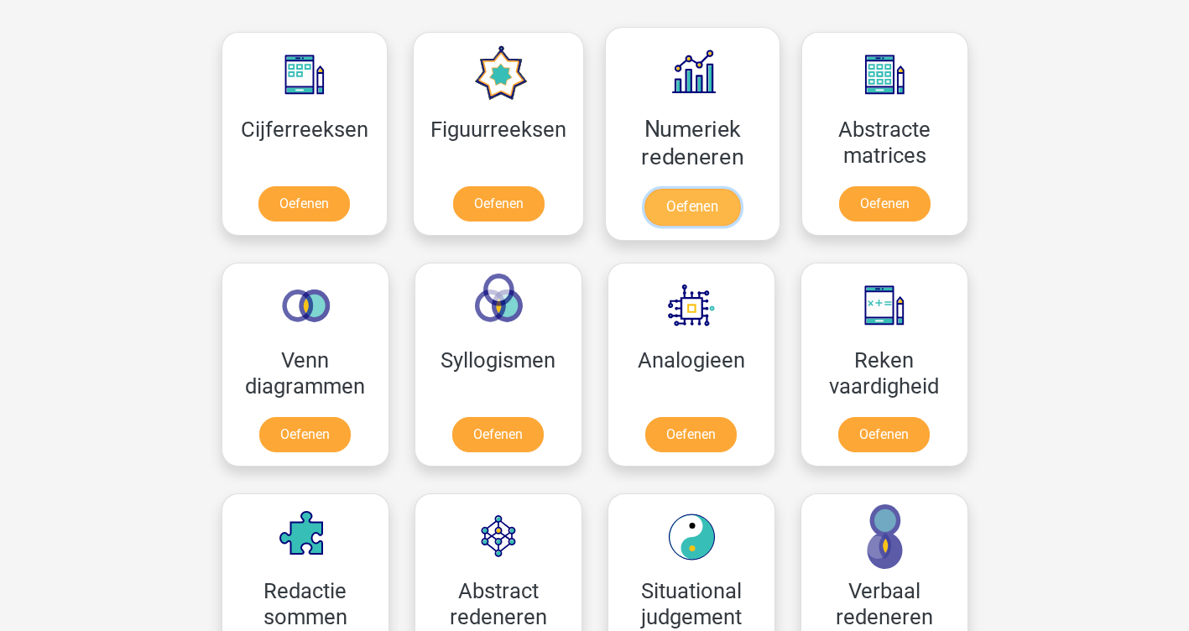
click at [689, 189] on link "Oefenen" at bounding box center [692, 207] width 96 height 37
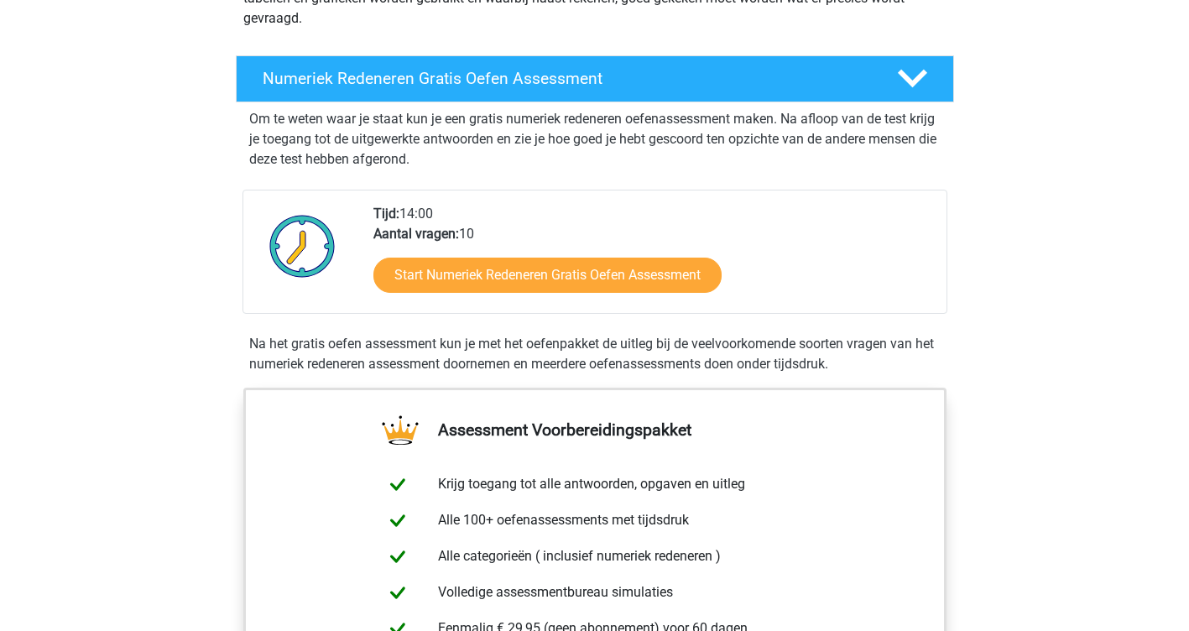
scroll to position [252, 0]
